Goal: Information Seeking & Learning: Learn about a topic

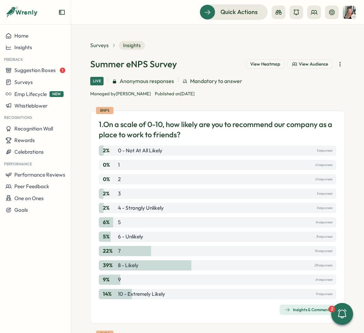
scroll to position [49, 0]
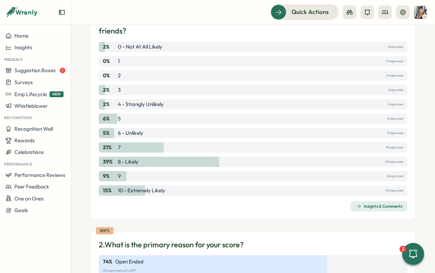
scroll to position [224, 0]
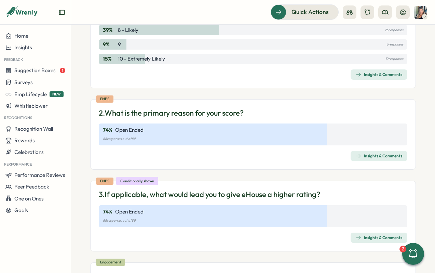
click at [364, 158] on div "Insights & Comments" at bounding box center [379, 155] width 47 height 5
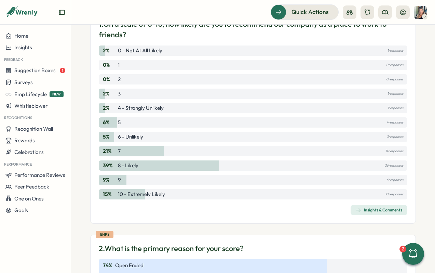
scroll to position [89, 0]
click at [364, 210] on div "Insights & Comments" at bounding box center [379, 209] width 47 height 5
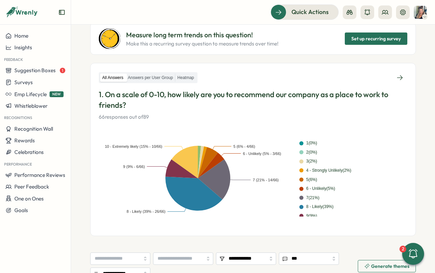
scroll to position [21, 0]
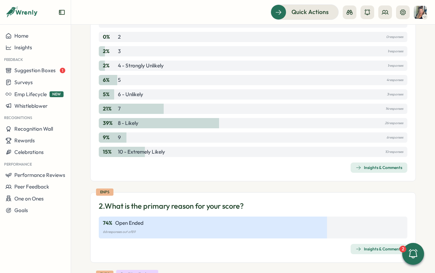
scroll to position [258, 0]
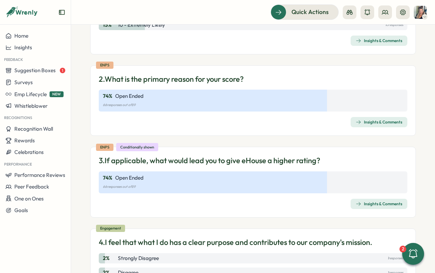
click at [364, 119] on div "Insights & Comments" at bounding box center [379, 121] width 47 height 5
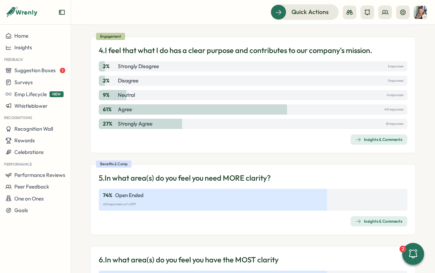
scroll to position [451, 0]
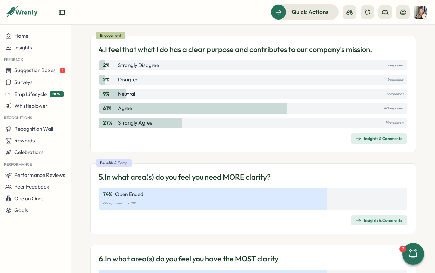
click at [364, 220] on div "Insights & Comments" at bounding box center [379, 219] width 47 height 5
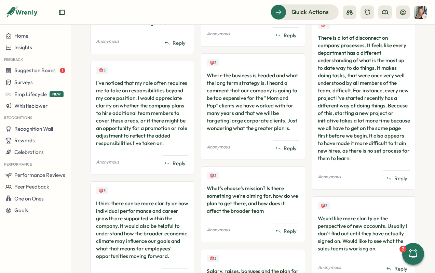
scroll to position [711, 0]
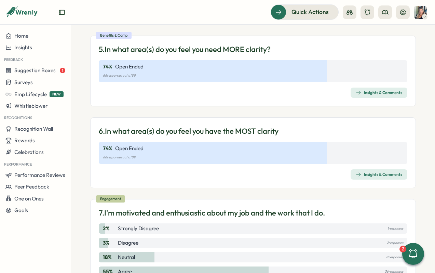
scroll to position [592, 0]
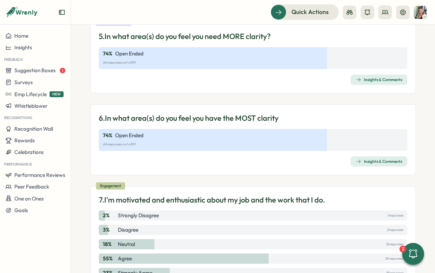
click at [364, 163] on div "Insights & Comments" at bounding box center [379, 161] width 47 height 5
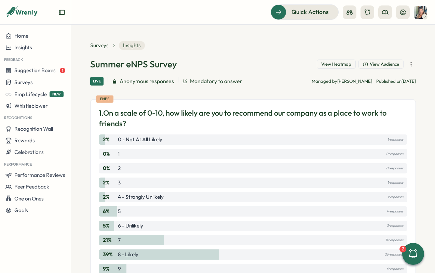
click at [333, 64] on span "View Heatmap" at bounding box center [336, 64] width 30 height 6
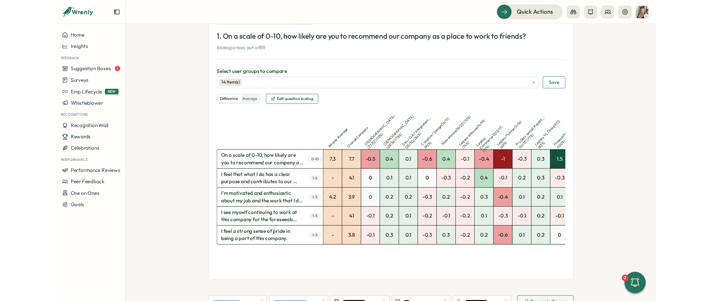
scroll to position [0, 17]
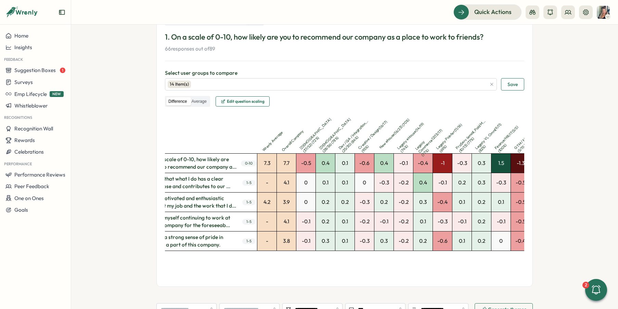
drag, startPoint x: 452, startPoint y: 291, endPoint x: 467, endPoint y: 290, distance: 15.4
click at [364, 291] on div "Surveys Insights Question Insights Survey Insights Live Anonymous responses Man…" at bounding box center [344, 181] width 376 height 532
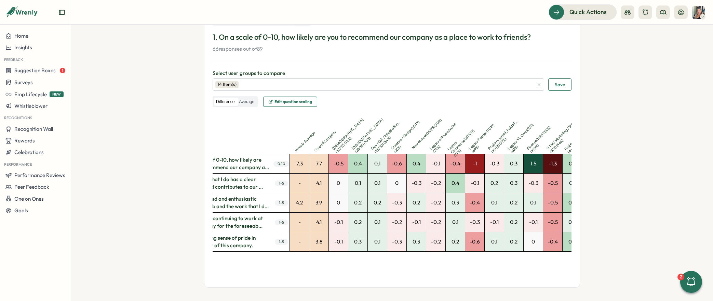
scroll to position [0, 0]
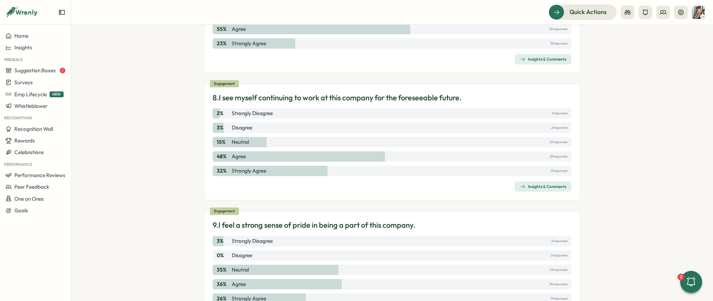
scroll to position [854, 0]
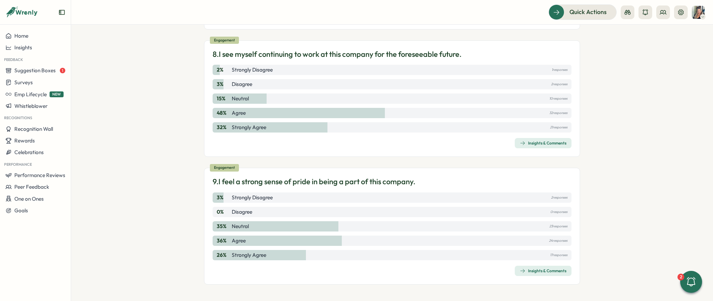
click at [364, 271] on div "Insights & Comments" at bounding box center [543, 270] width 47 height 5
